Goal: Task Accomplishment & Management: Manage account settings

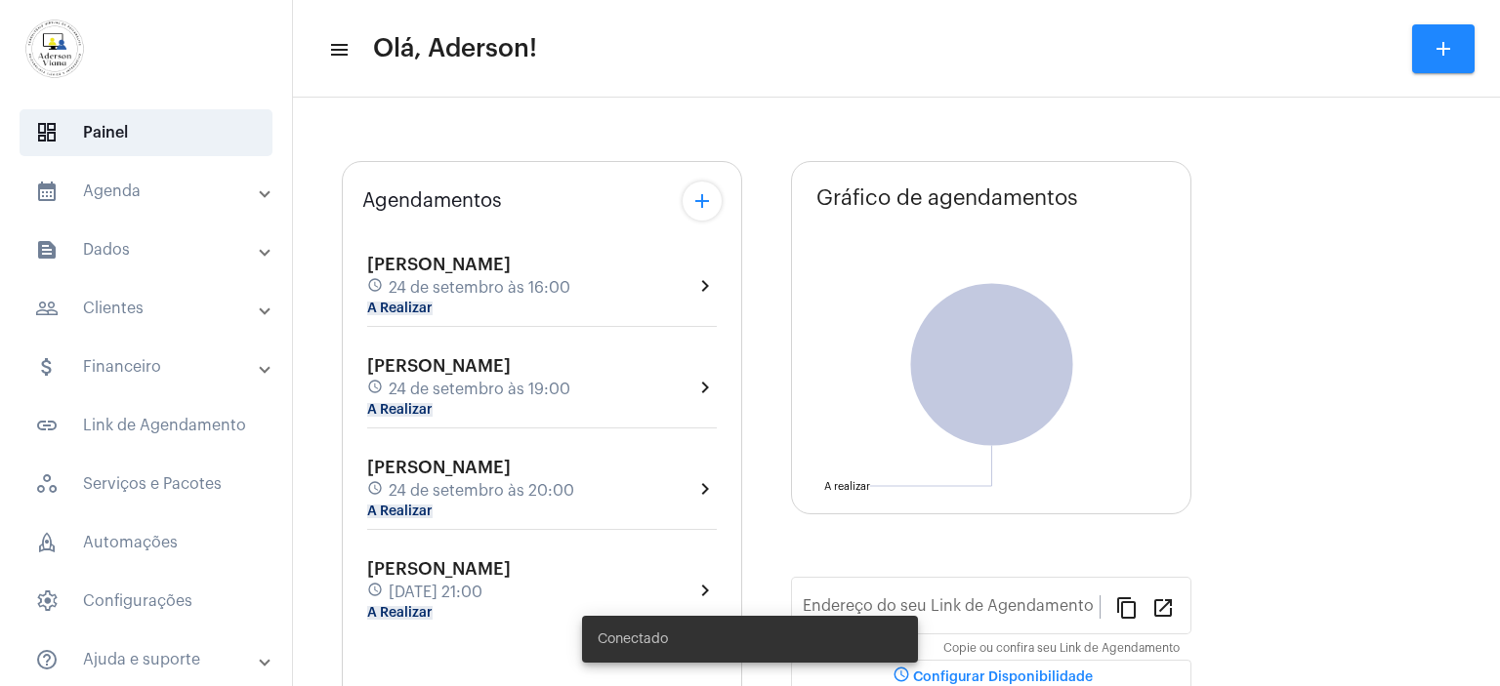
type input "[URL][DOMAIN_NAME]"
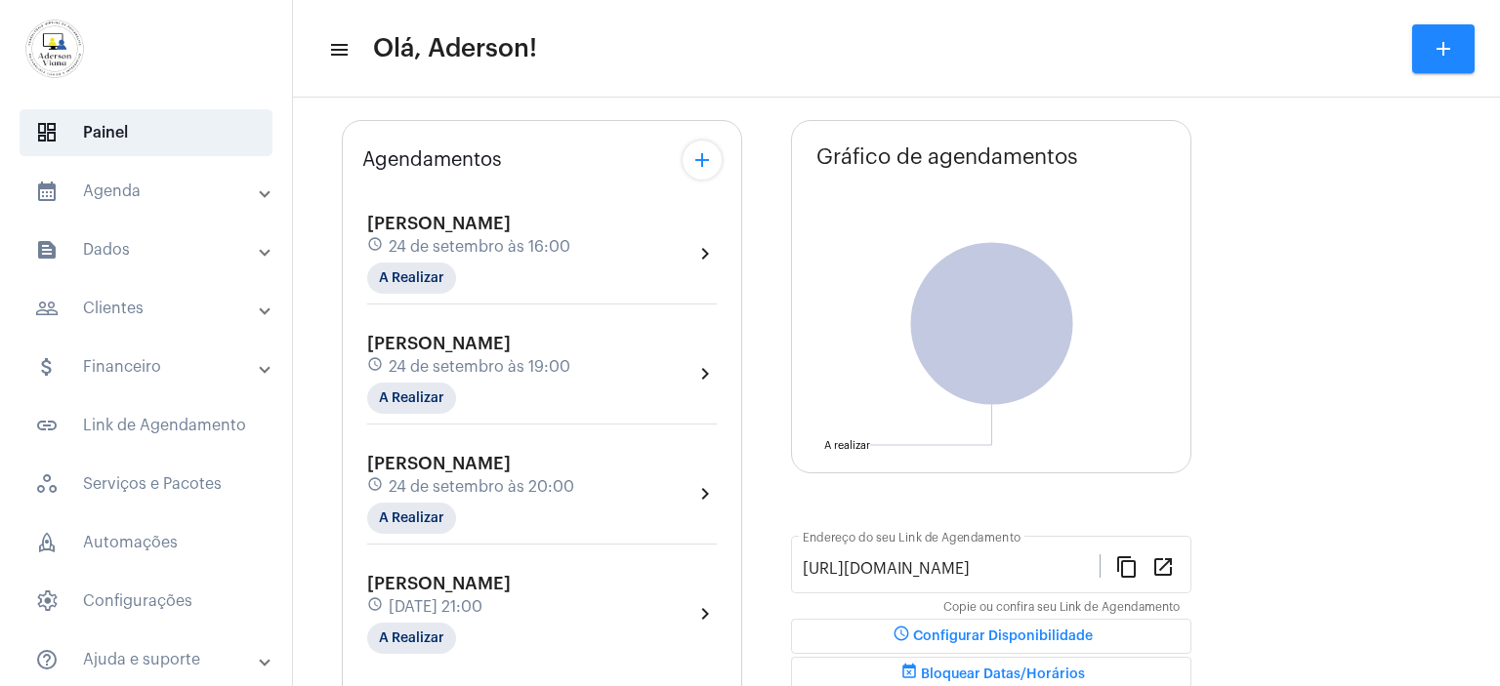
scroll to position [16, 0]
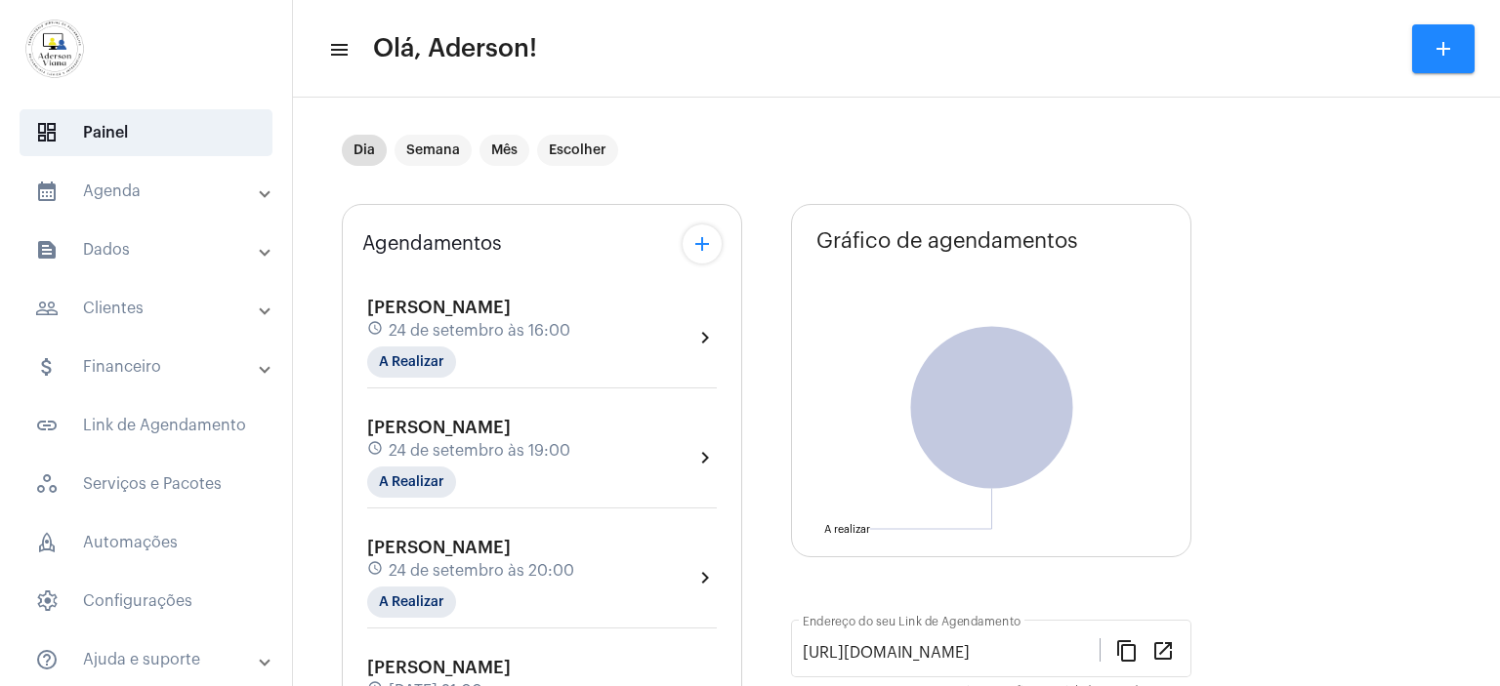
click at [129, 304] on mat-panel-title "people_outline Clientes" at bounding box center [148, 308] width 226 height 23
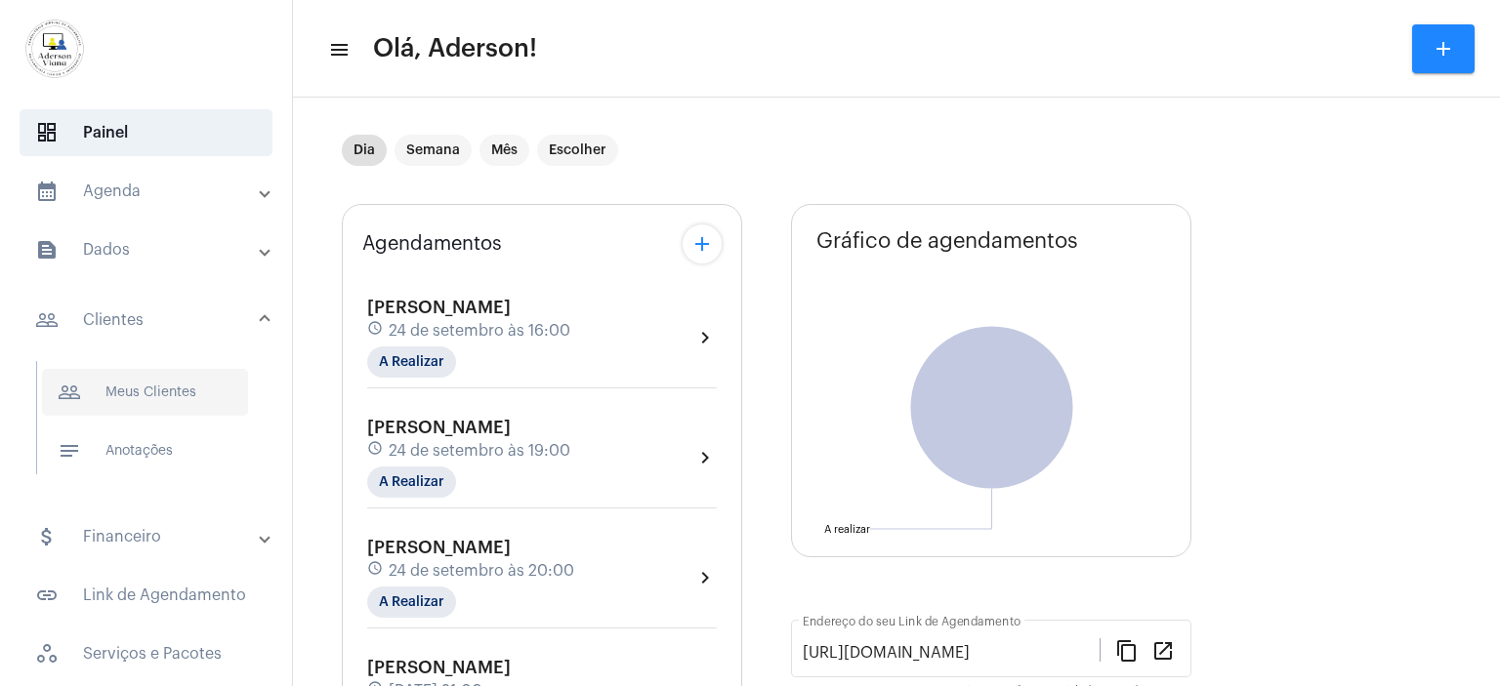
click at [156, 390] on span "people_outline Meus Clientes" at bounding box center [145, 392] width 206 height 47
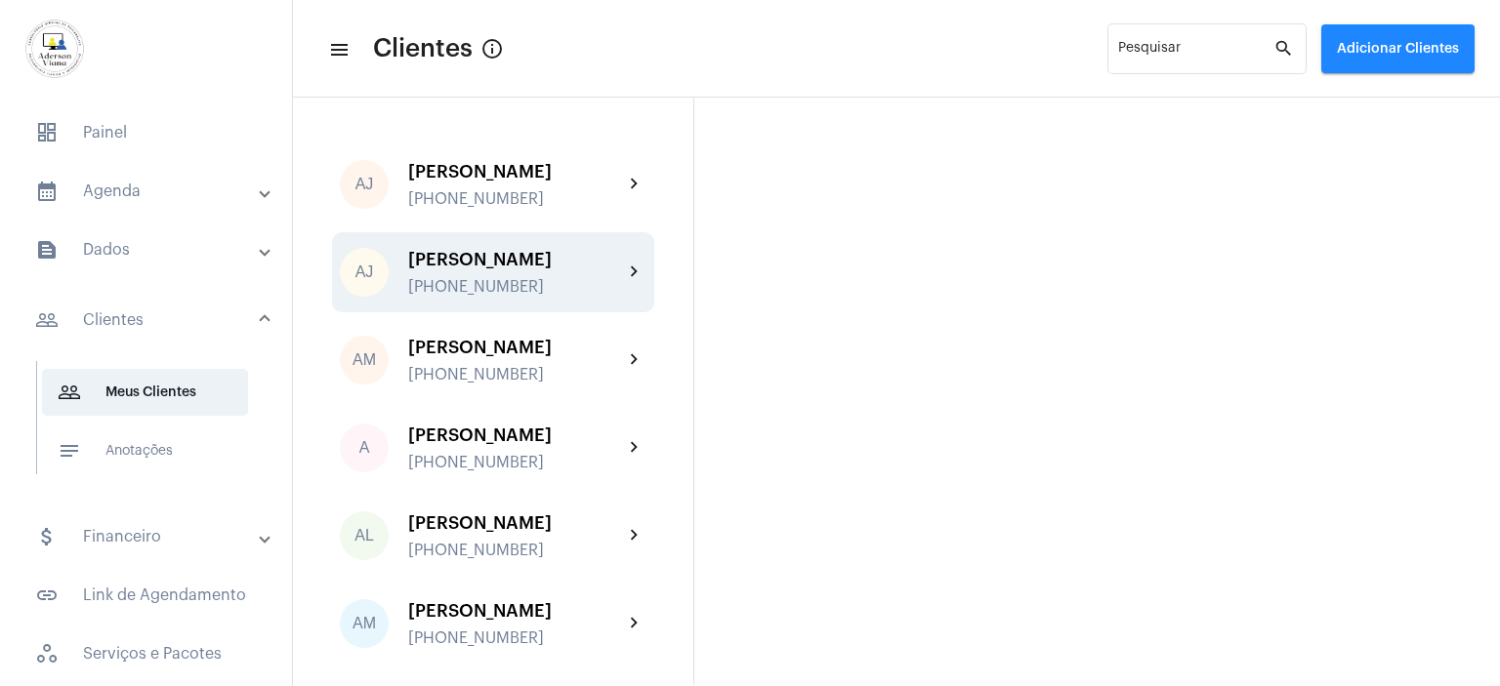
click at [483, 278] on div "[PHONE_NUMBER]" at bounding box center [515, 287] width 215 height 18
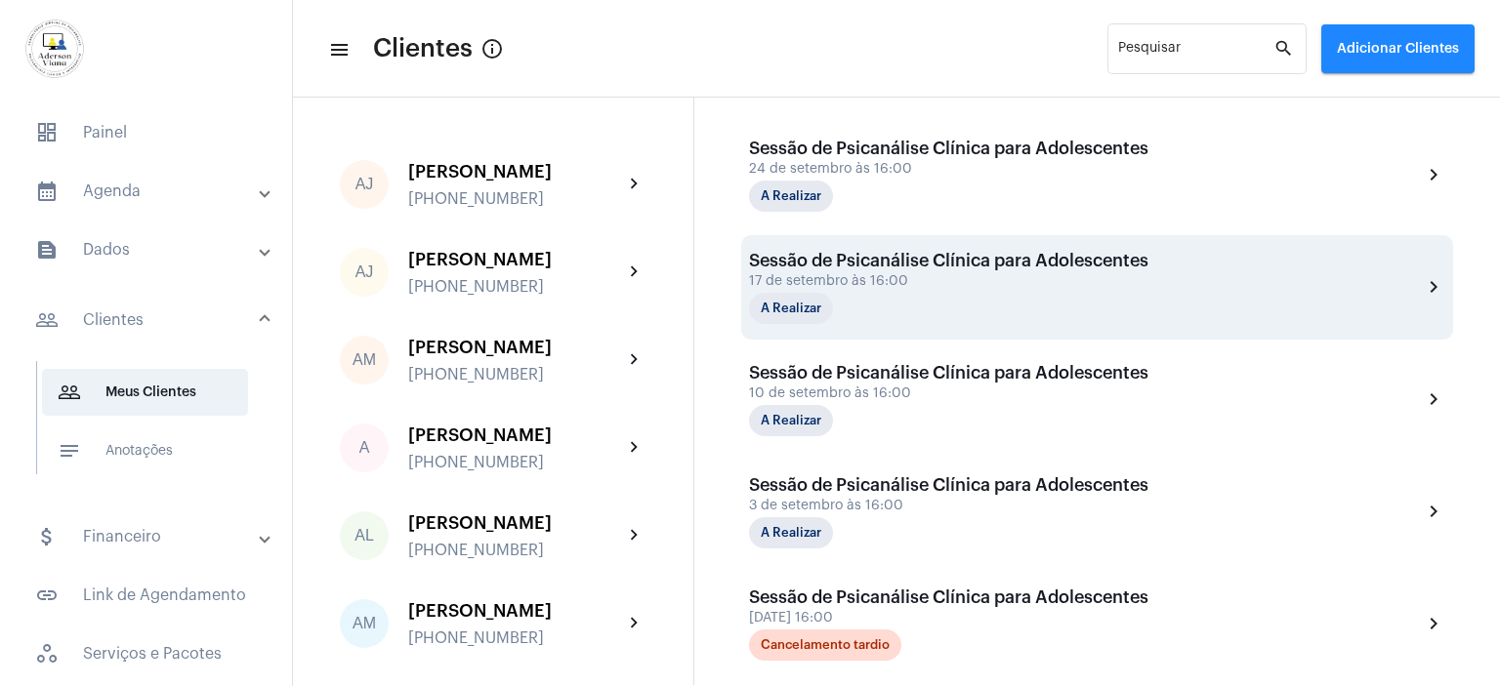
scroll to position [391, 0]
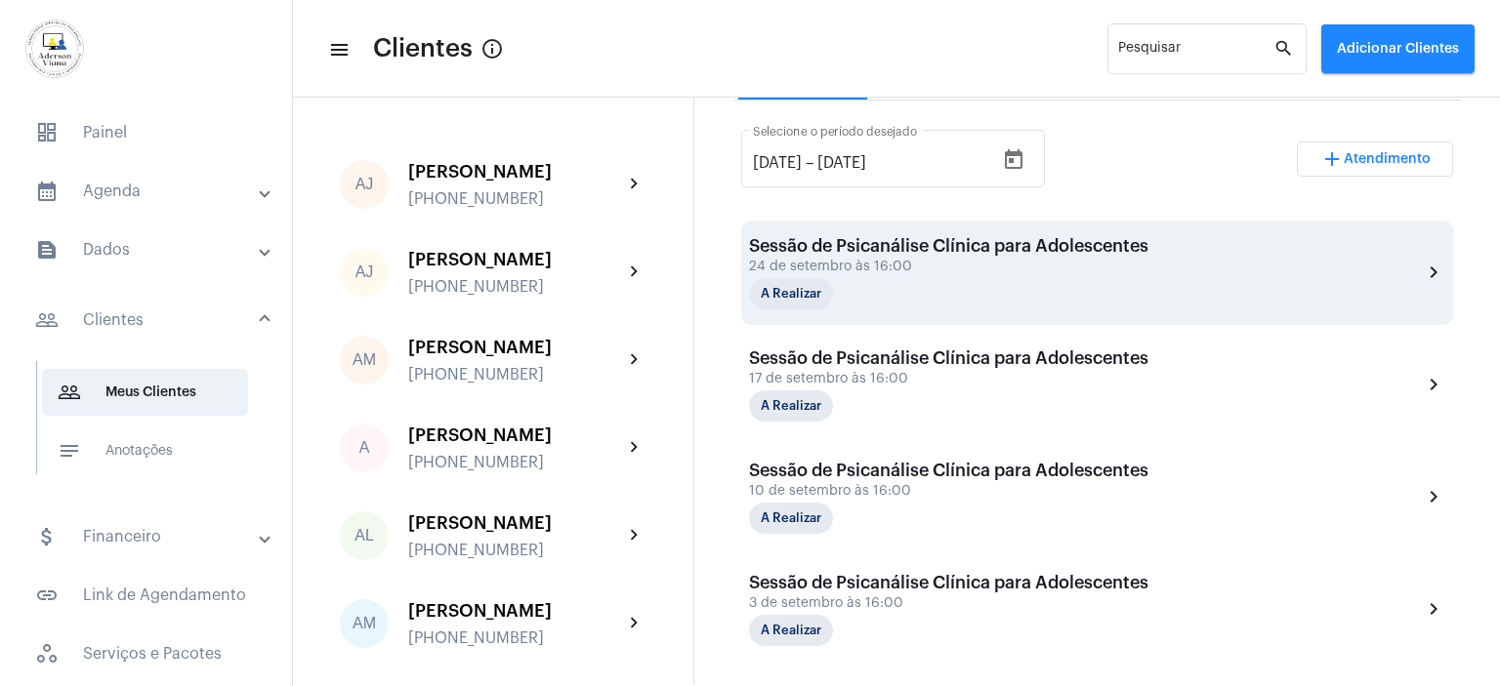
click at [872, 272] on div "24 de setembro às 16:00" at bounding box center [948, 267] width 399 height 15
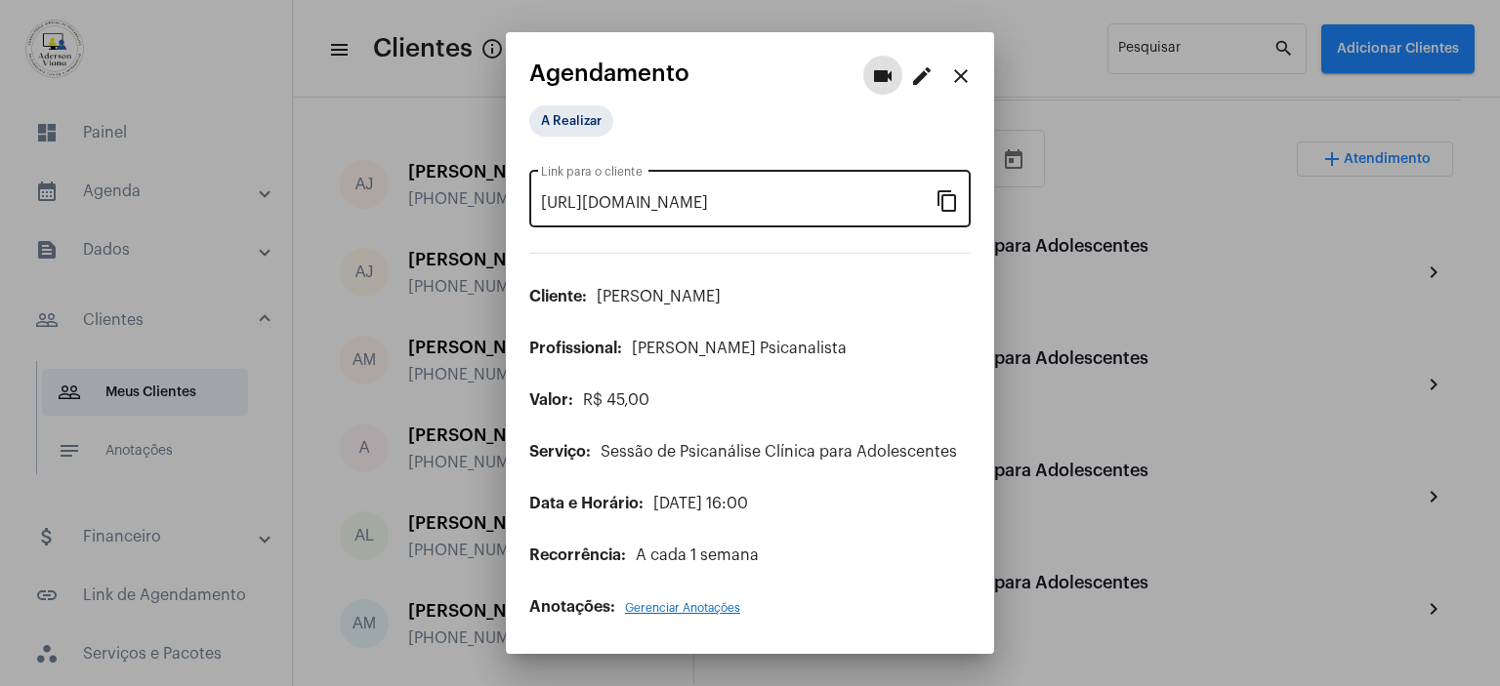
click at [949, 208] on mat-icon "content_copy" at bounding box center [946, 199] width 23 height 23
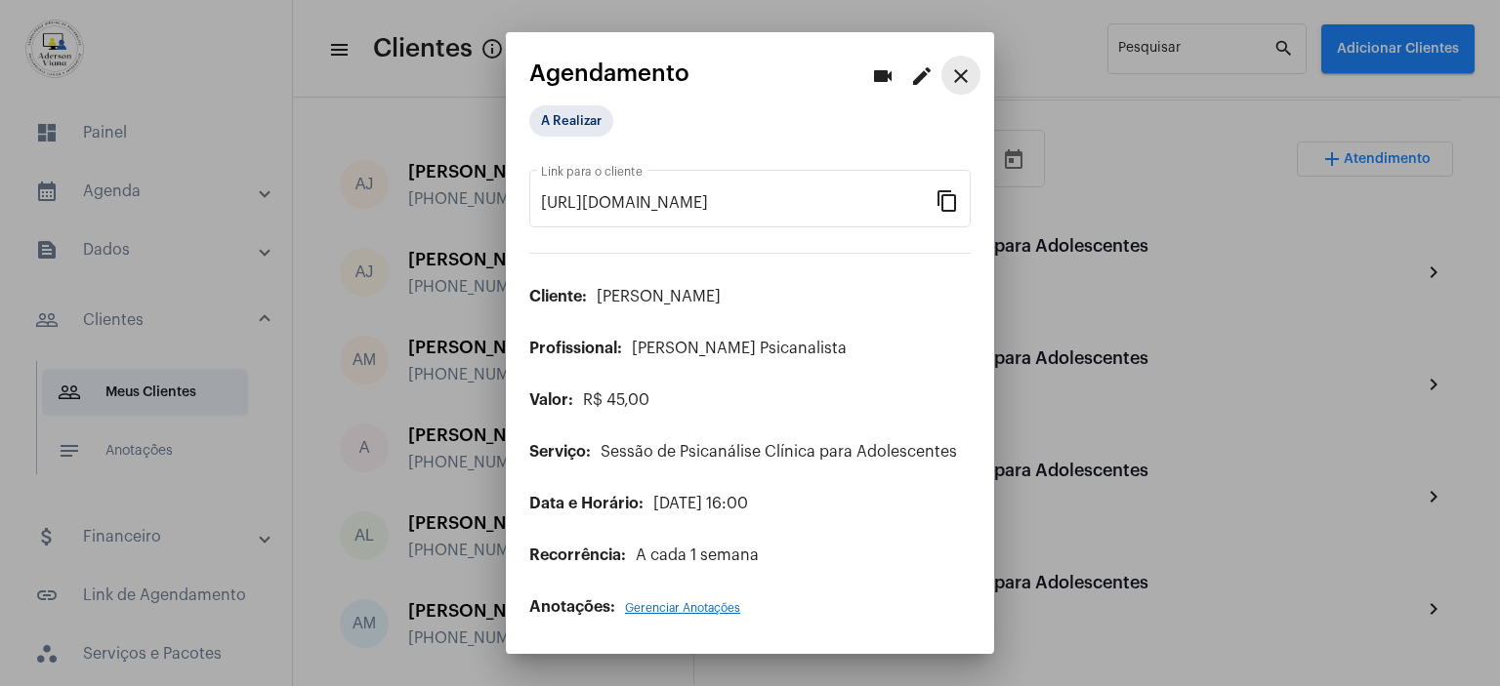
click at [957, 77] on mat-icon "close" at bounding box center [960, 75] width 23 height 23
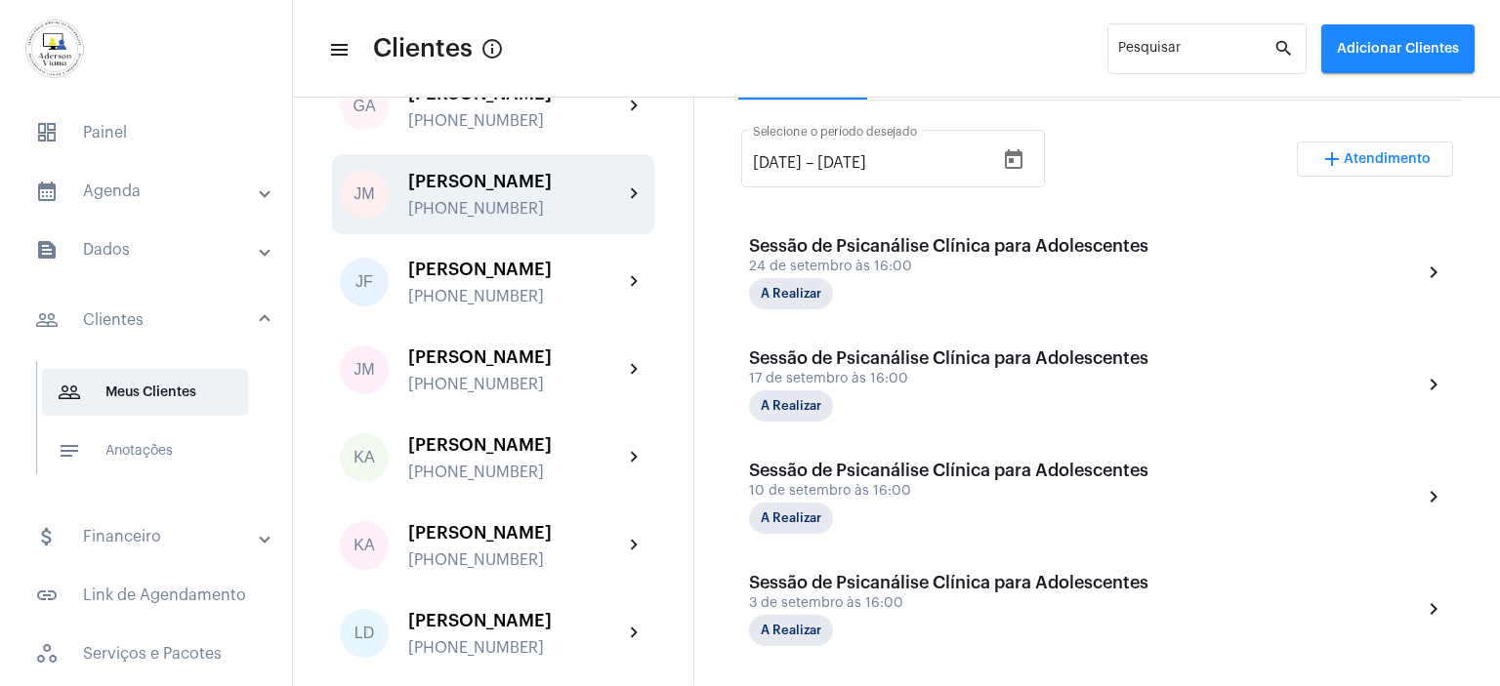
scroll to position [1757, 0]
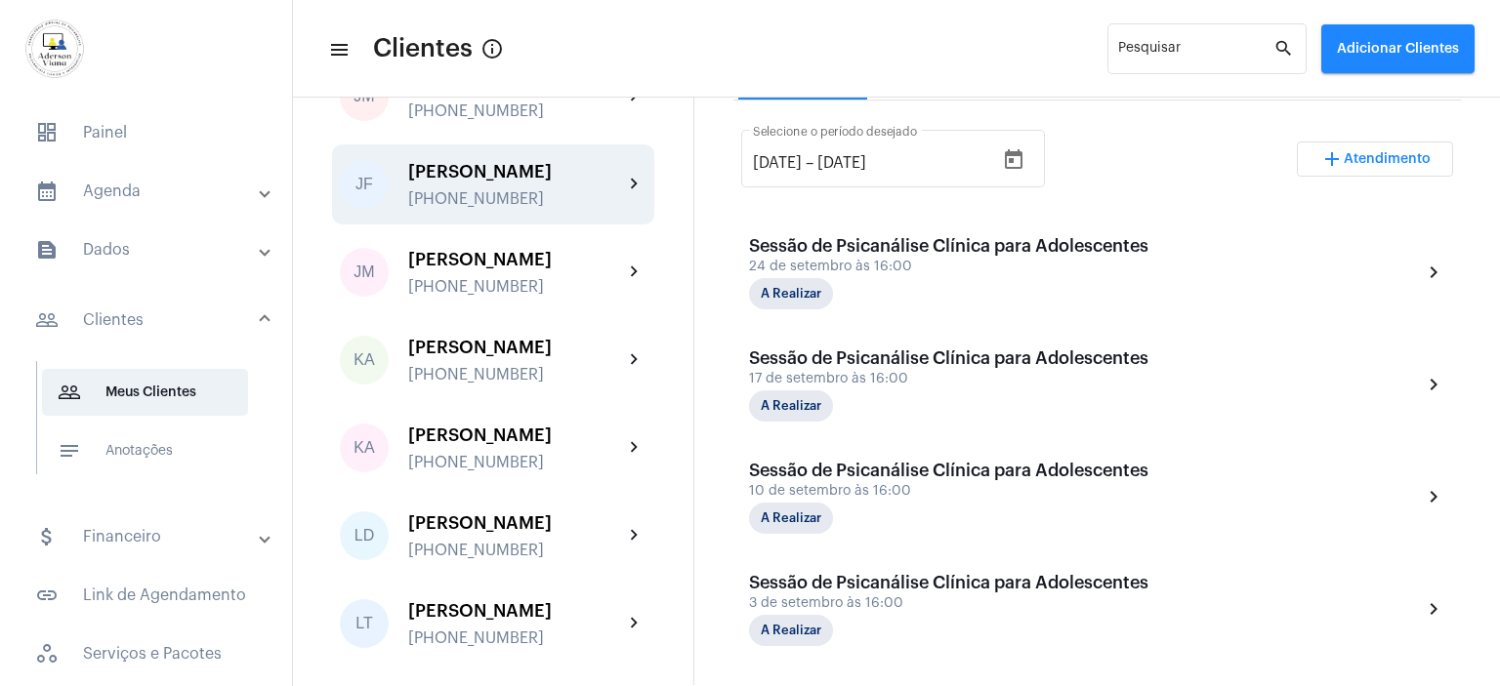
click at [471, 182] on div "[PERSON_NAME]" at bounding box center [515, 172] width 215 height 20
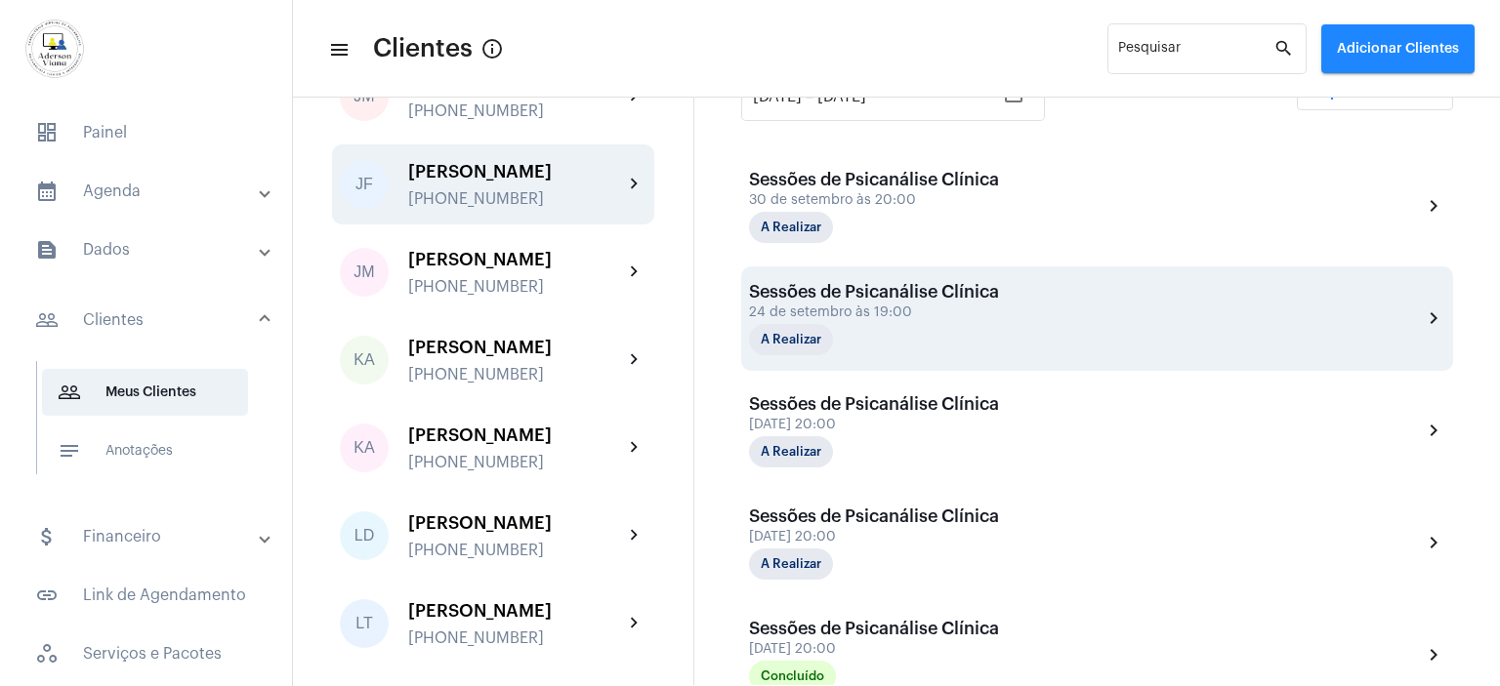
scroll to position [488, 0]
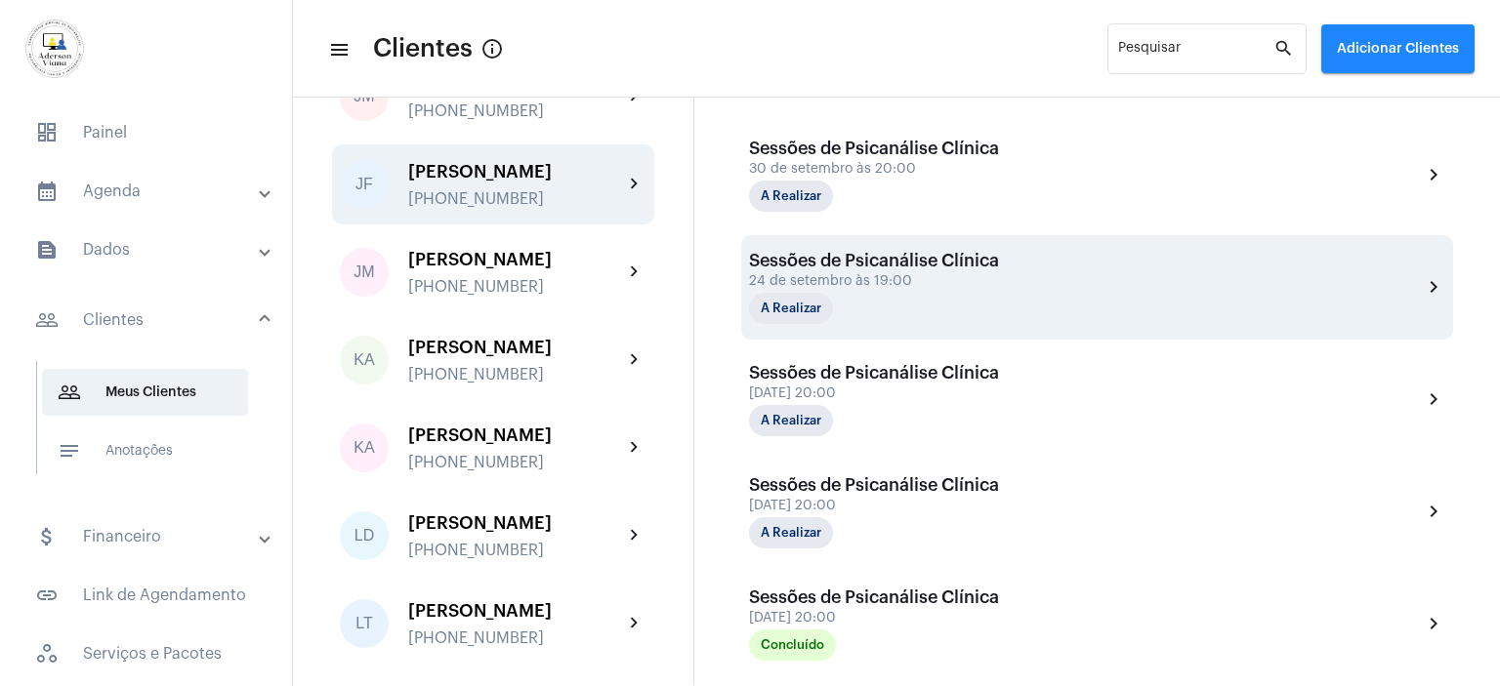
click at [915, 288] on div "Sessões de Psicanálise Clínica [DATE] 19:00 A Realizar" at bounding box center [874, 287] width 250 height 73
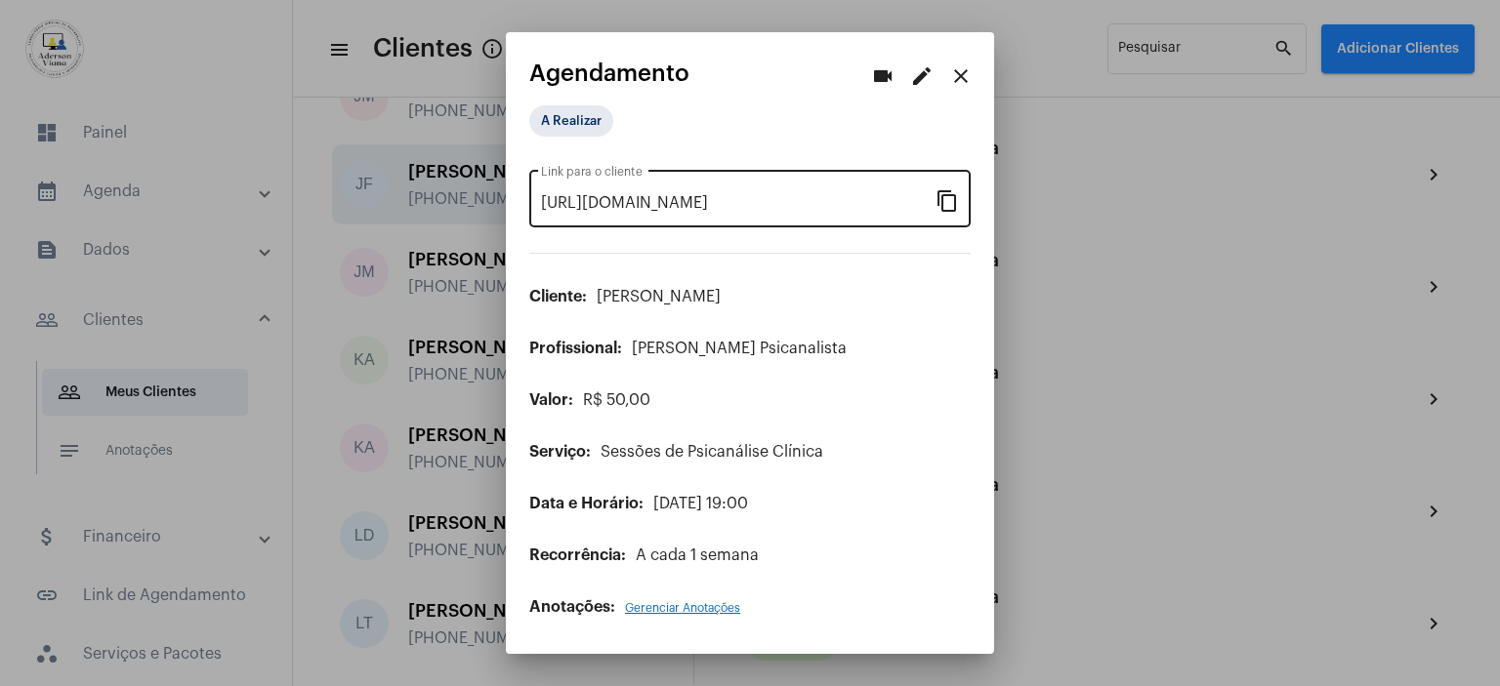
click at [943, 203] on mat-icon "content_copy" at bounding box center [946, 199] width 23 height 23
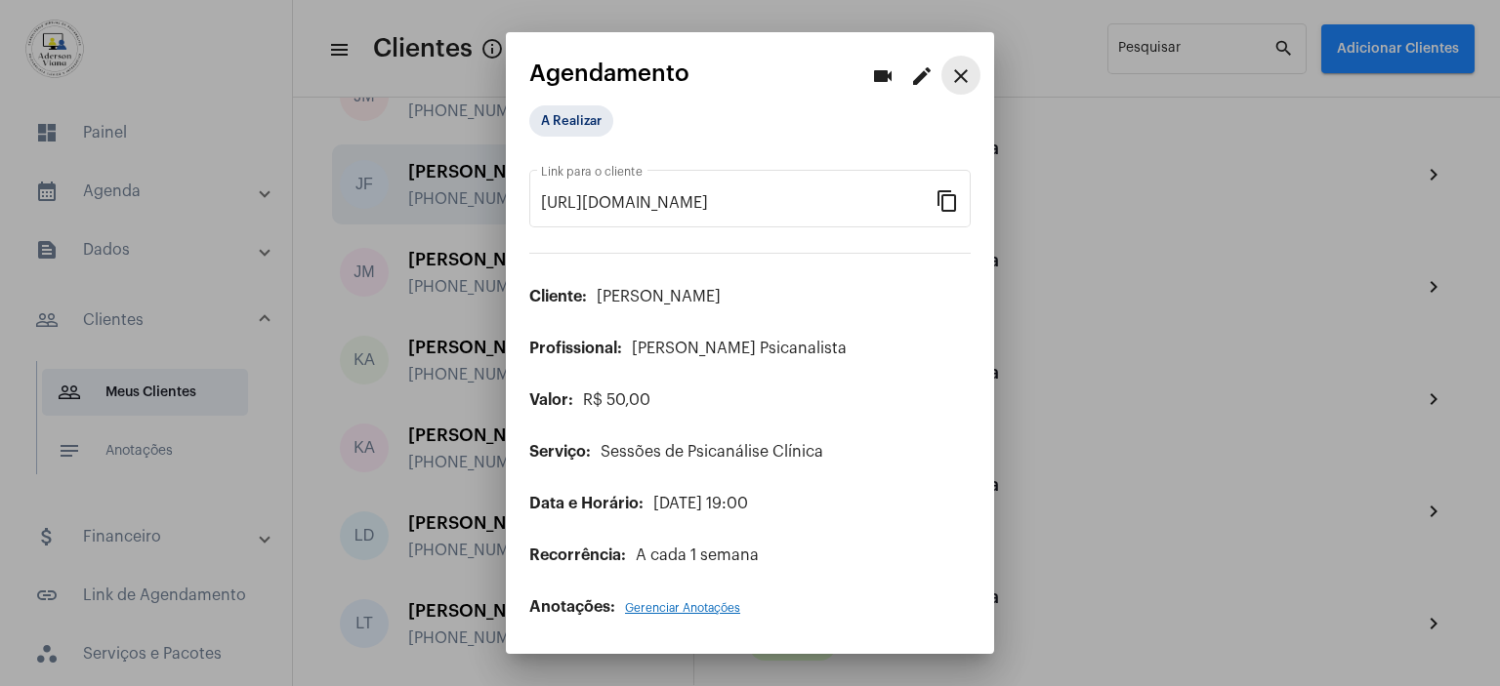
click at [969, 75] on mat-icon "close" at bounding box center [960, 75] width 23 height 23
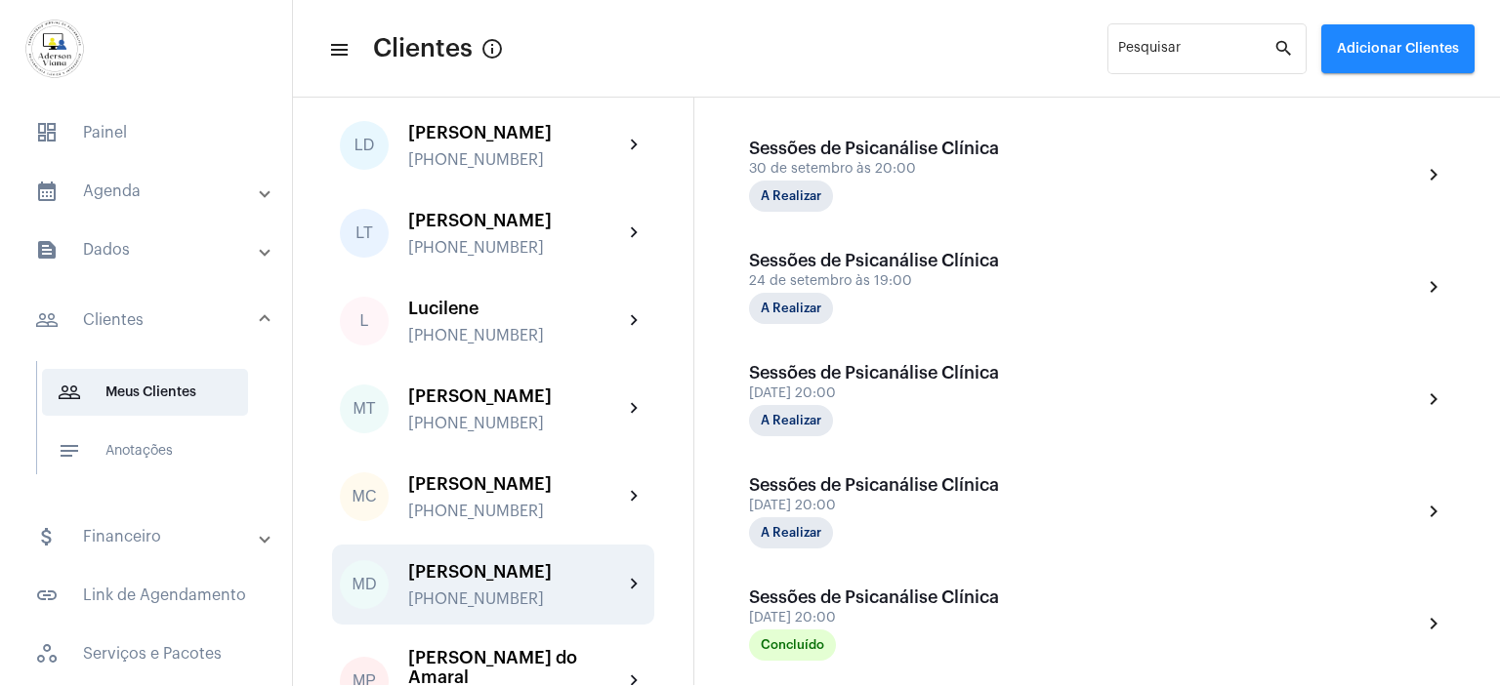
scroll to position [2343, 0]
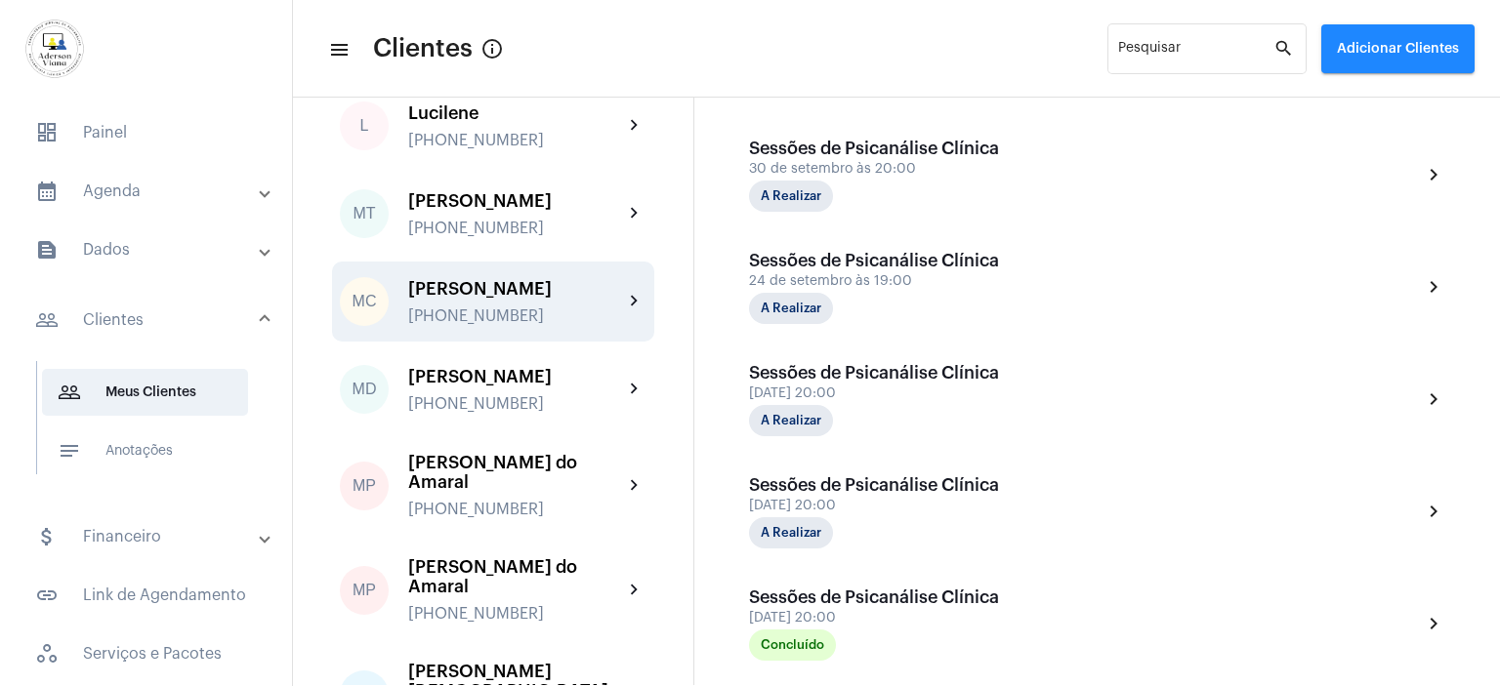
click at [469, 299] on div "[PERSON_NAME]" at bounding box center [515, 289] width 215 height 20
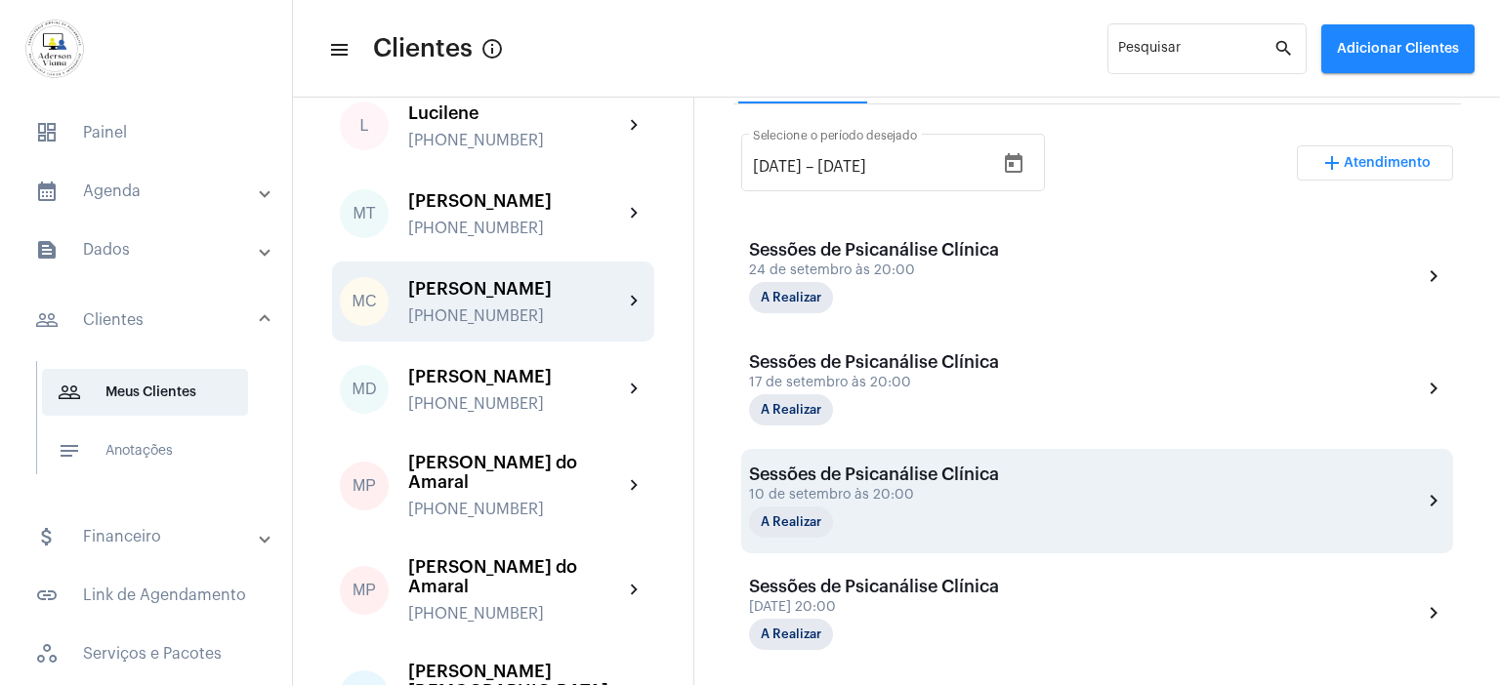
scroll to position [391, 0]
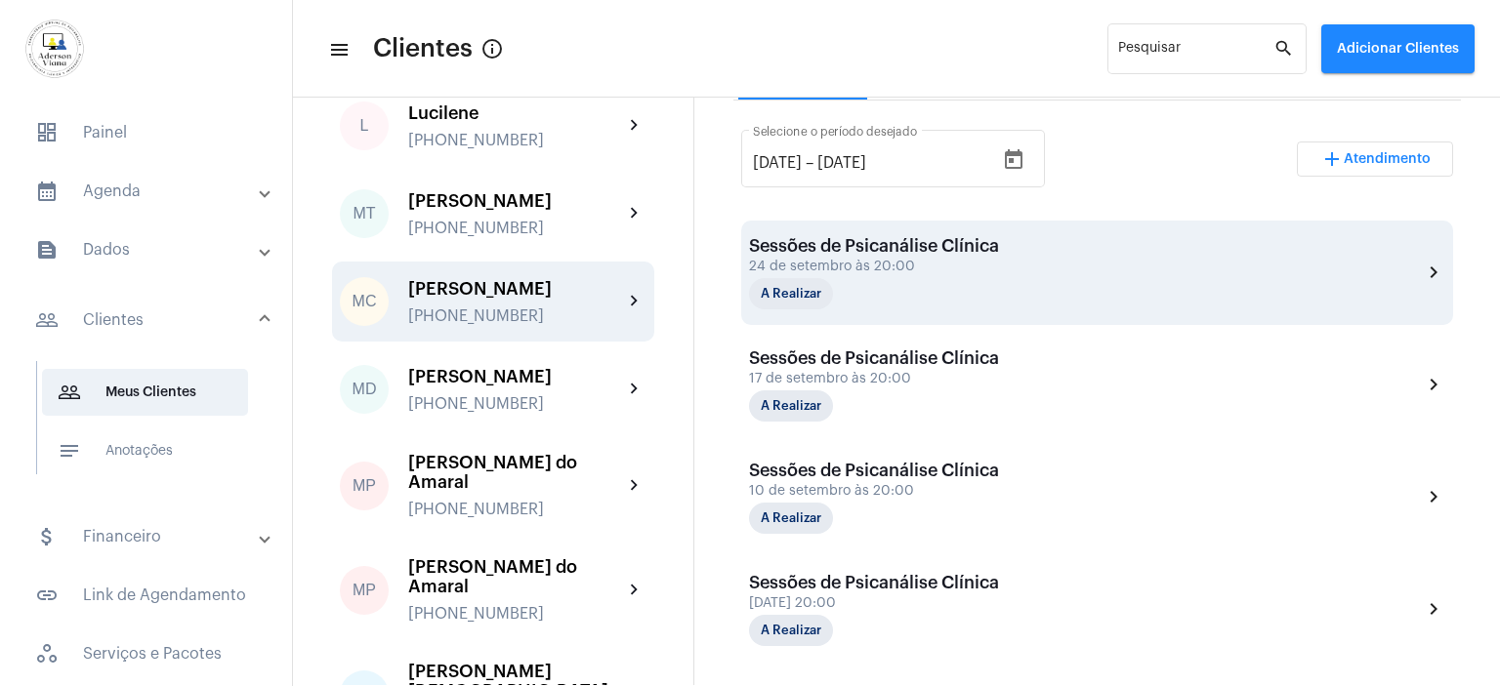
click at [941, 308] on div "A Realizar" at bounding box center [846, 293] width 195 height 31
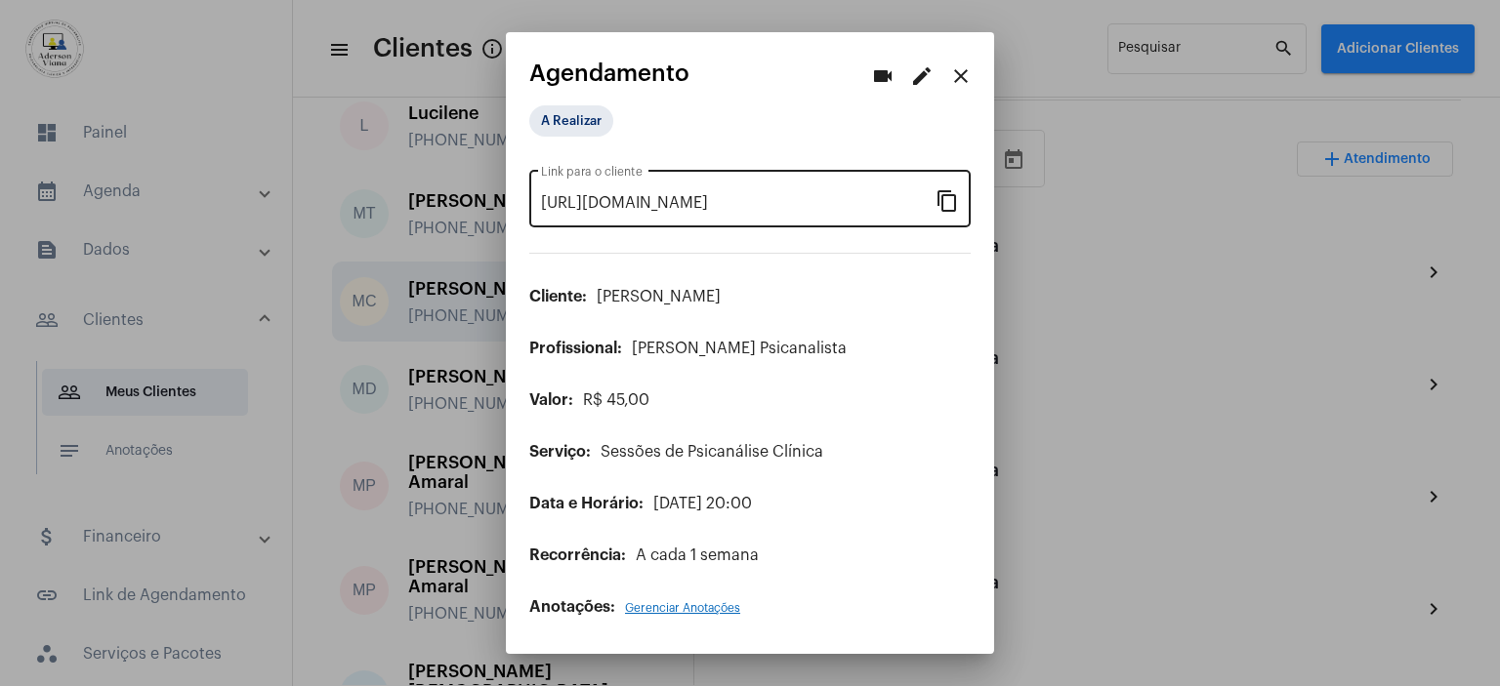
click at [949, 186] on div "[URL][DOMAIN_NAME] Link para o cliente content_copy" at bounding box center [749, 197] width 441 height 62
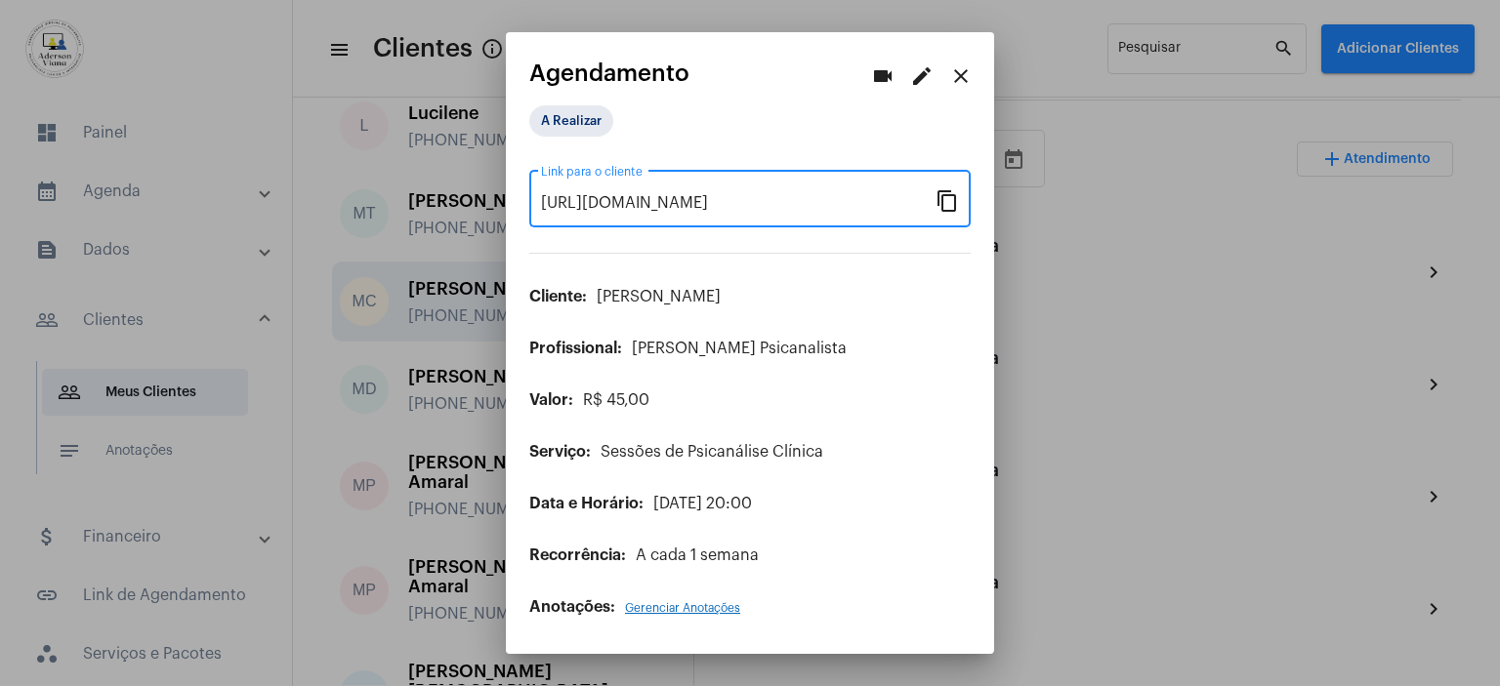
click at [953, 207] on mat-icon "content_copy" at bounding box center [946, 199] width 23 height 23
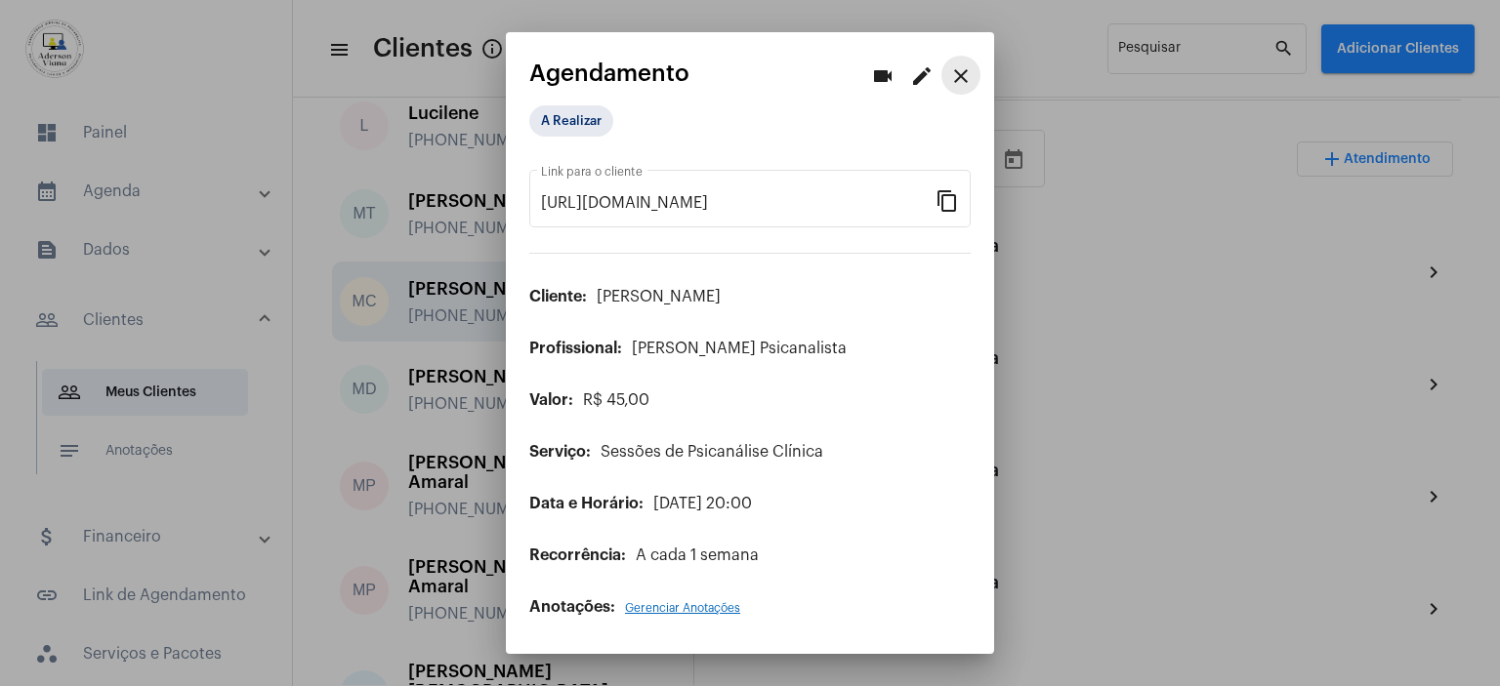
click at [971, 66] on mat-icon "close" at bounding box center [960, 75] width 23 height 23
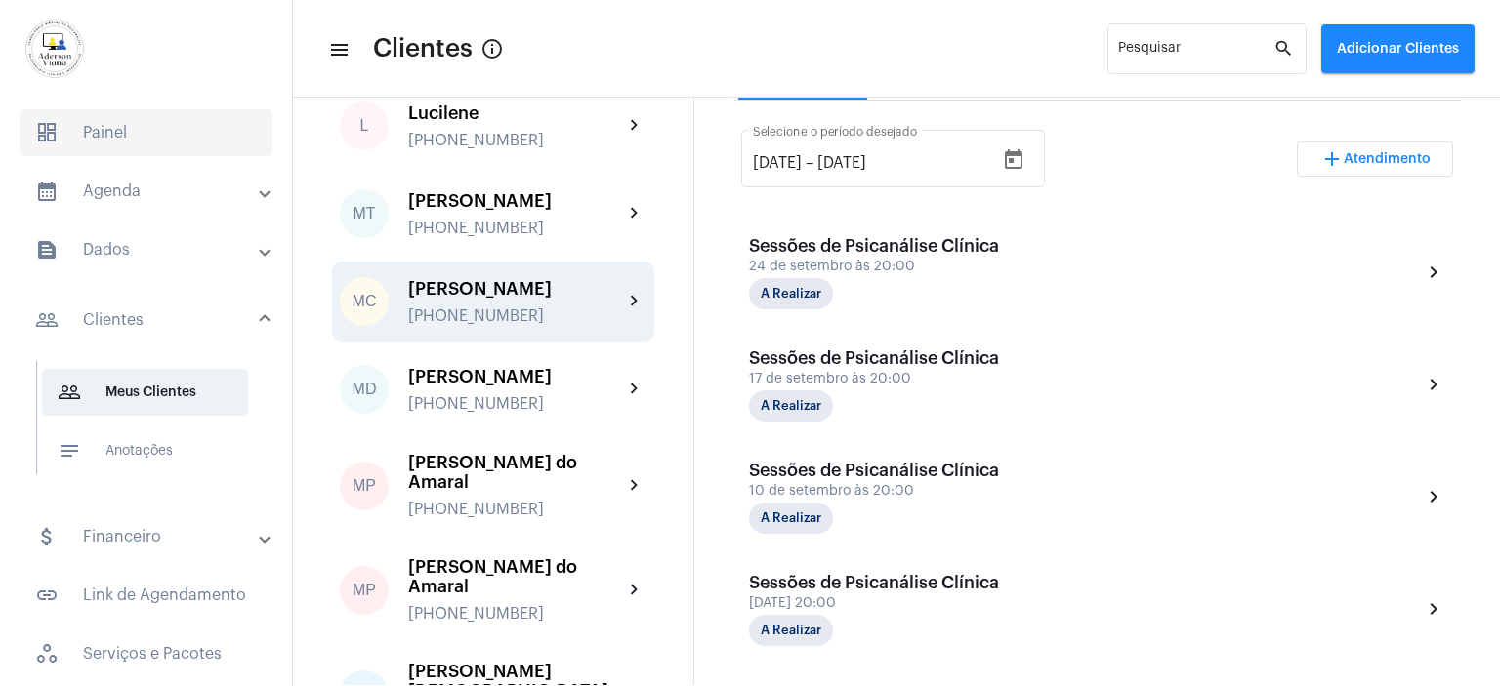
click at [98, 133] on span "dashboard Painel" at bounding box center [146, 132] width 253 height 47
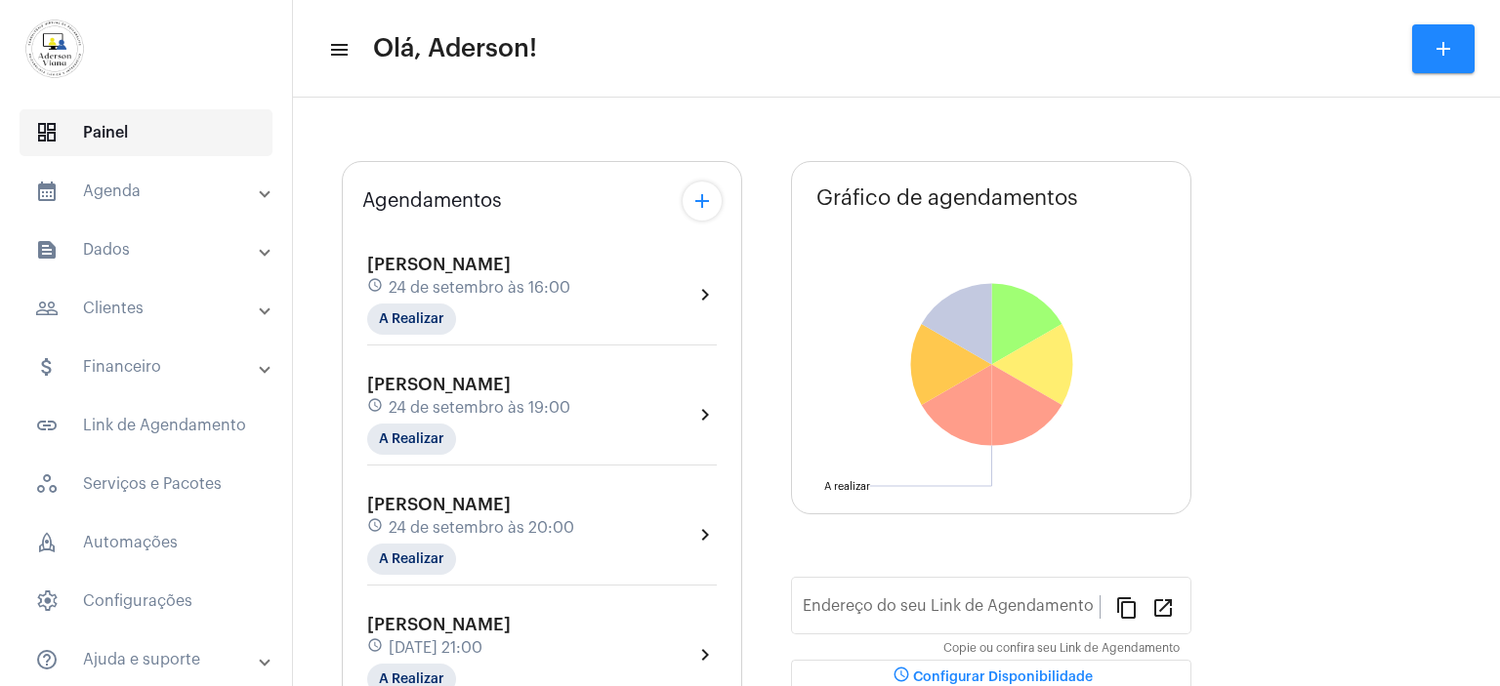
type input "[URL][DOMAIN_NAME]"
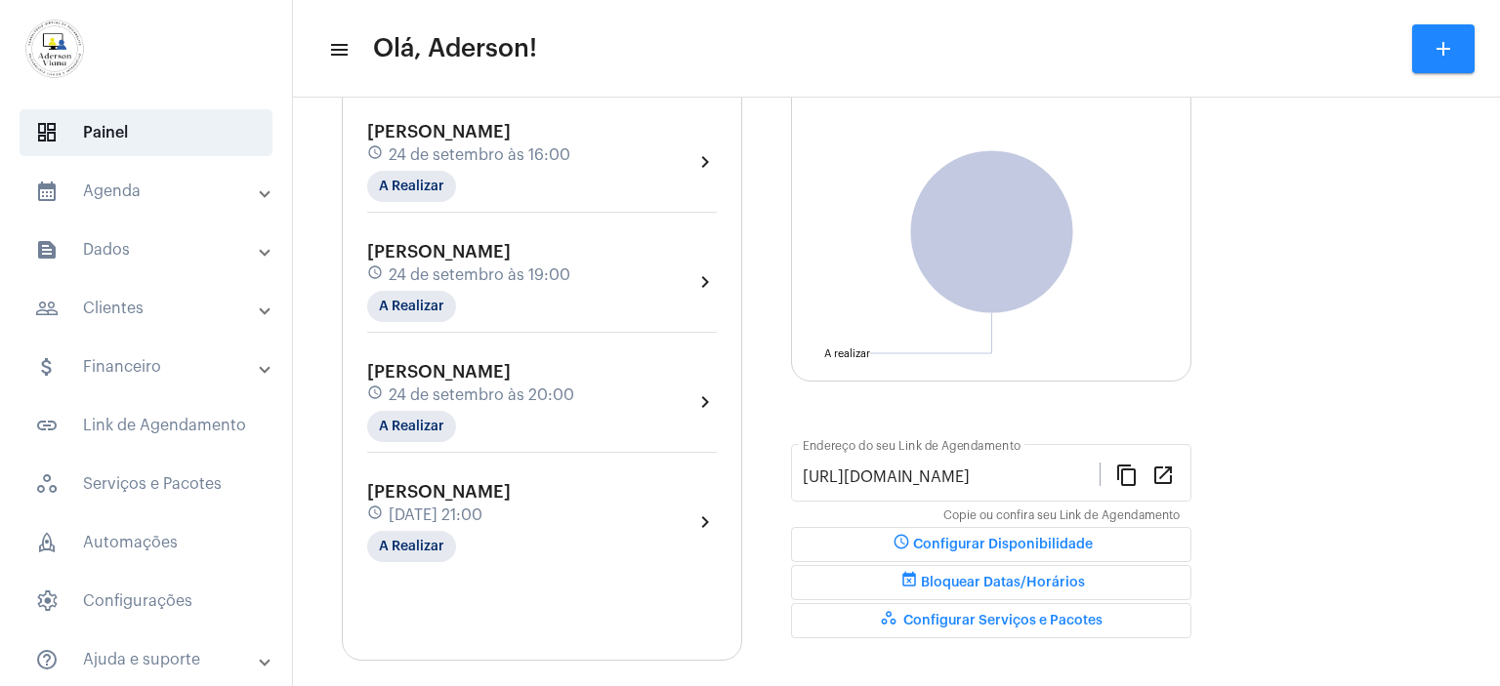
scroll to position [195, 0]
